Goal: Check status: Check status

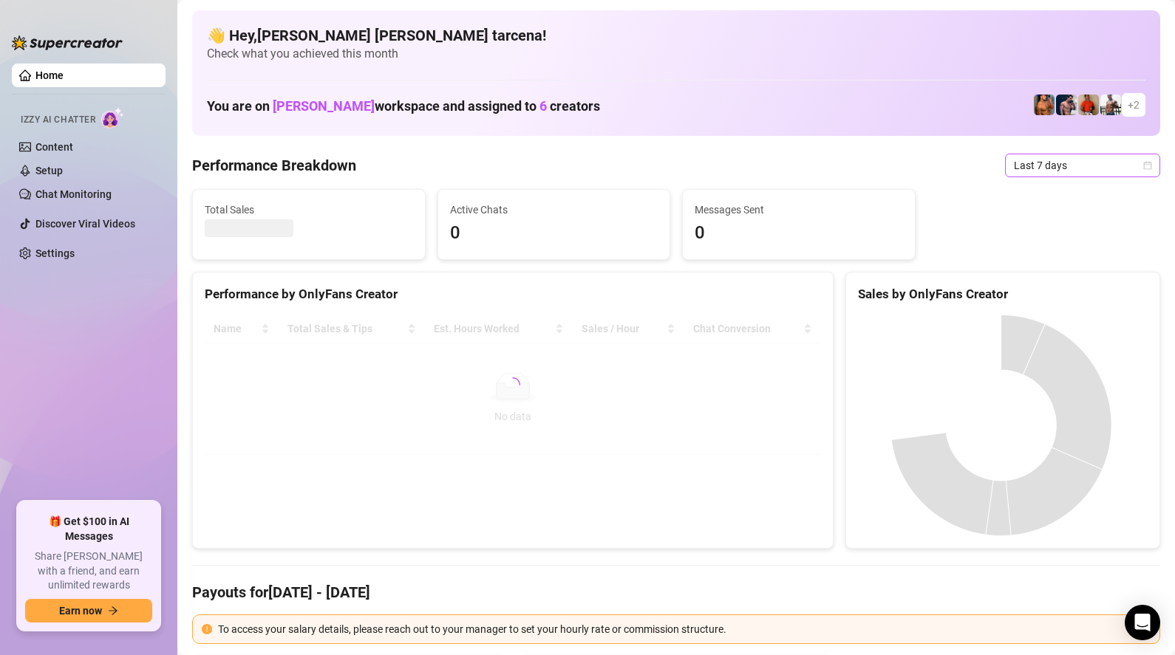
click at [1039, 168] on span "Last 7 days" at bounding box center [1082, 165] width 137 height 22
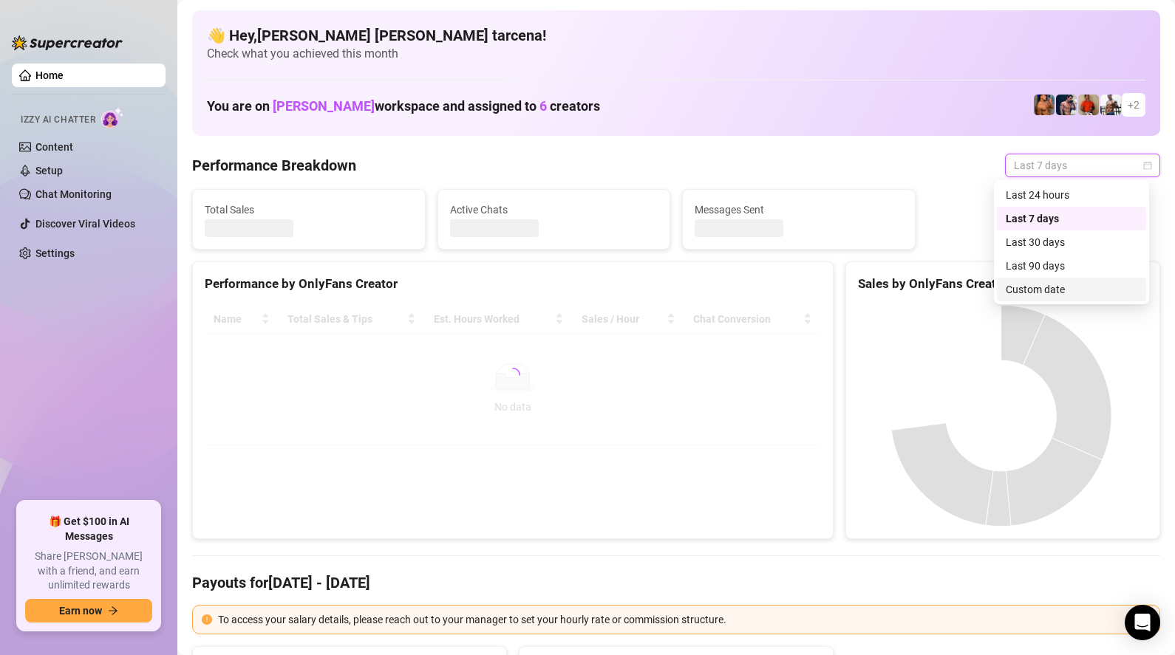
click at [1054, 288] on div "Custom date" at bounding box center [1071, 289] width 132 height 16
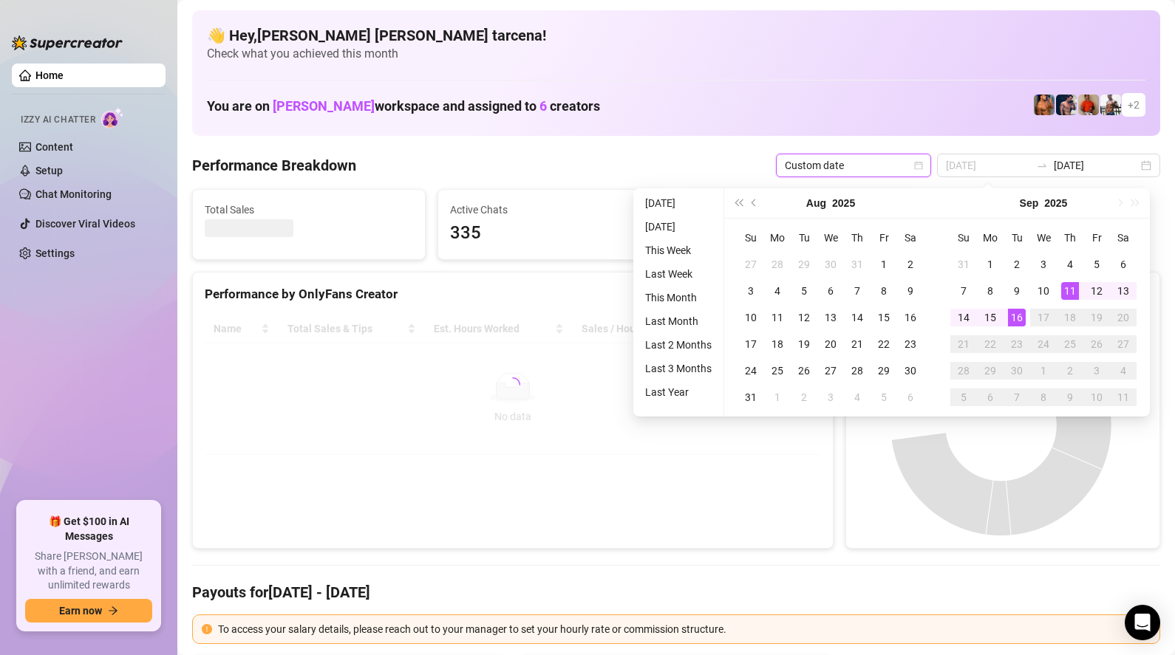
type input "[DATE]"
click at [1017, 315] on div "16" at bounding box center [1017, 318] width 18 height 18
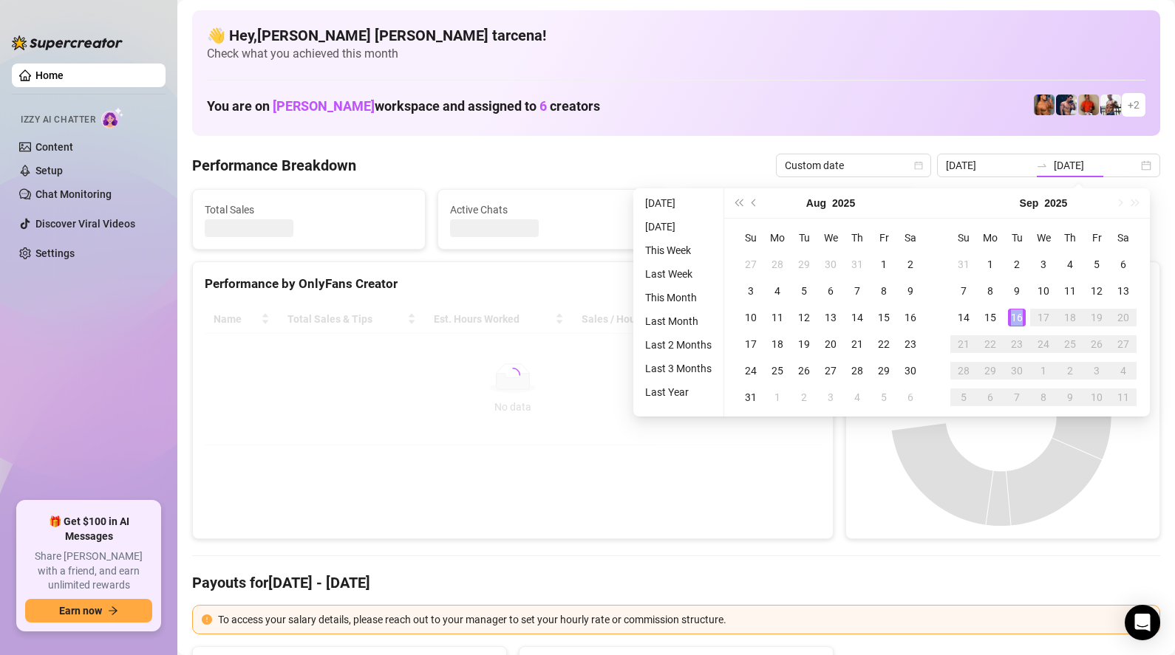
type input "[DATE]"
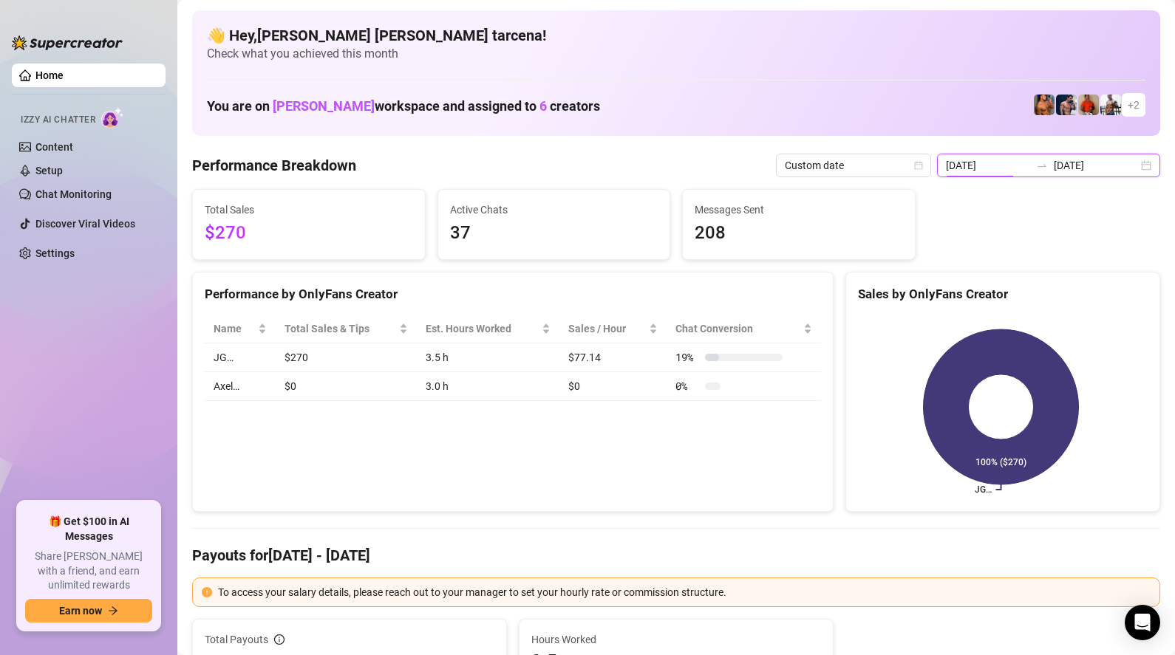
click at [1022, 167] on input "[DATE]" at bounding box center [988, 165] width 84 height 16
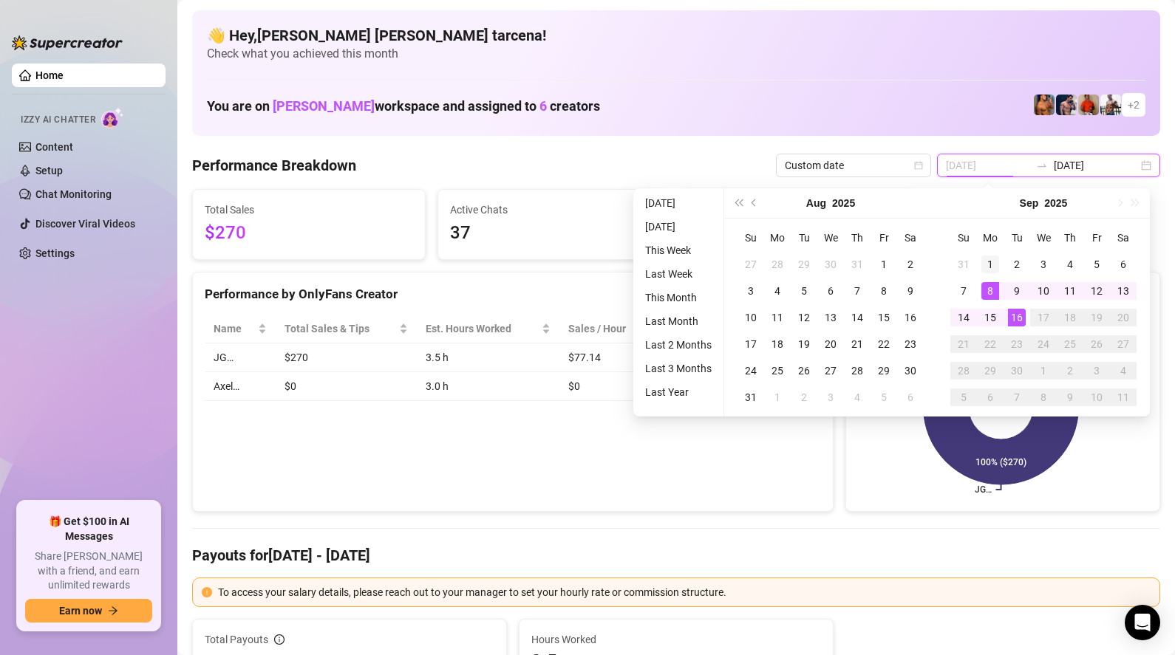
type input "[DATE]"
click at [993, 267] on div "1" at bounding box center [990, 265] width 18 height 18
type input "[DATE]"
click at [1022, 315] on div "16" at bounding box center [1017, 318] width 18 height 18
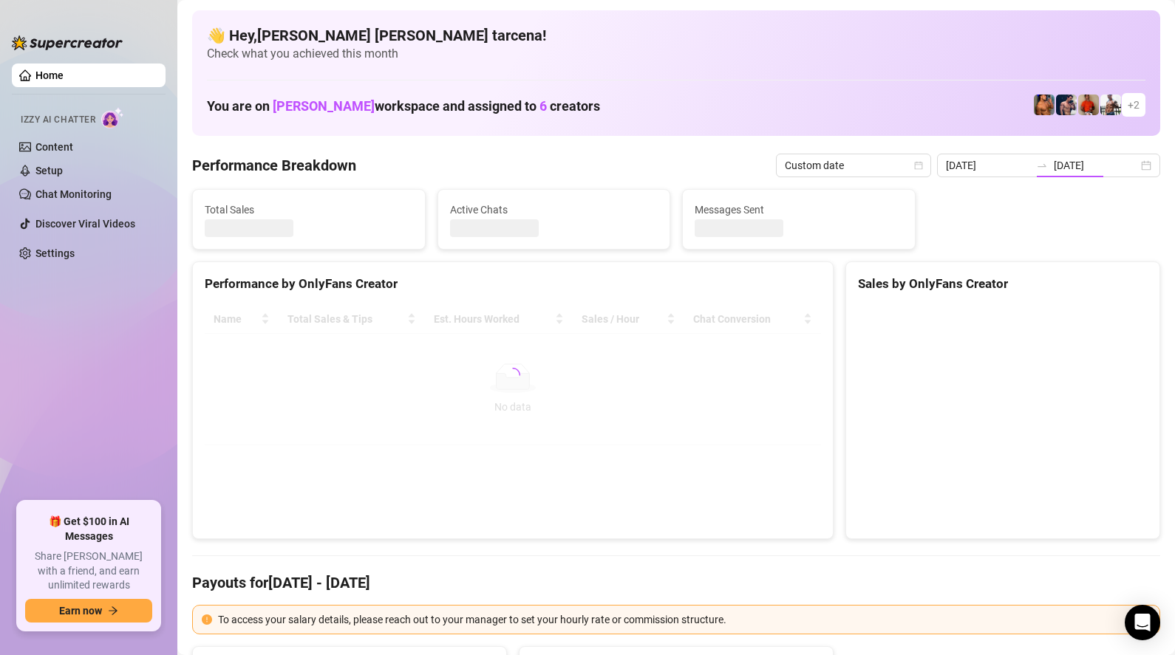
type input "[DATE]"
